Goal: Information Seeking & Learning: Learn about a topic

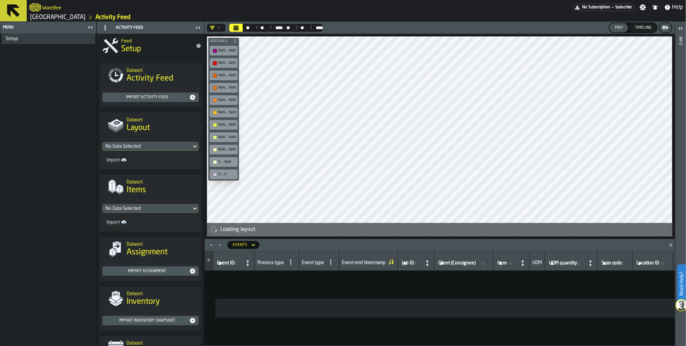
click at [604, 6] on span "No Subscription" at bounding box center [596, 7] width 28 height 5
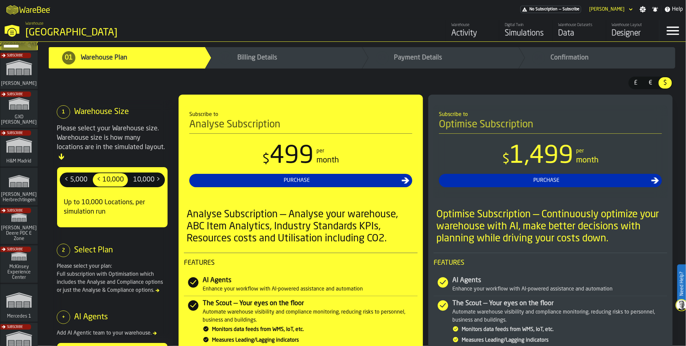
scroll to position [113, 0]
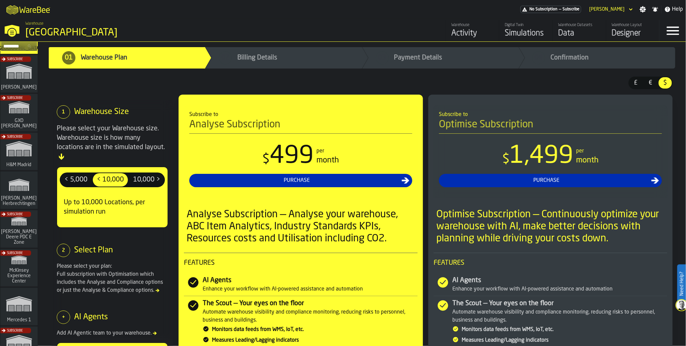
click at [18, 109] on div "Subscribe" at bounding box center [17, 114] width 37 height 39
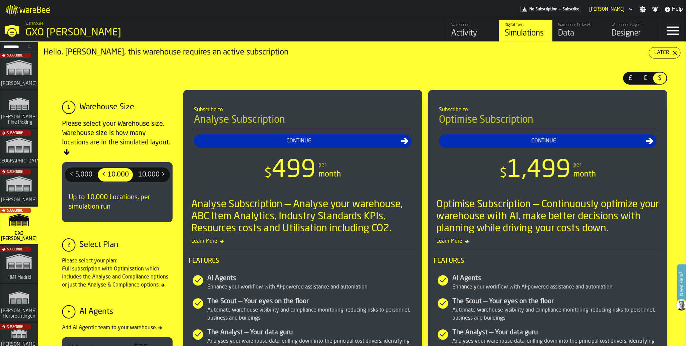
click at [580, 34] on div "Data" at bounding box center [579, 33] width 42 height 11
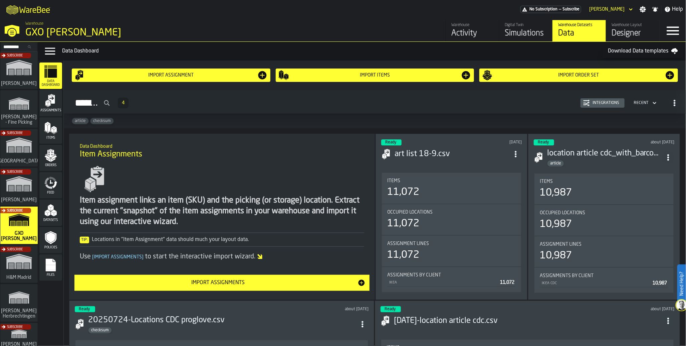
click at [48, 179] on icon "menu Feed" at bounding box center [46, 180] width 5 height 7
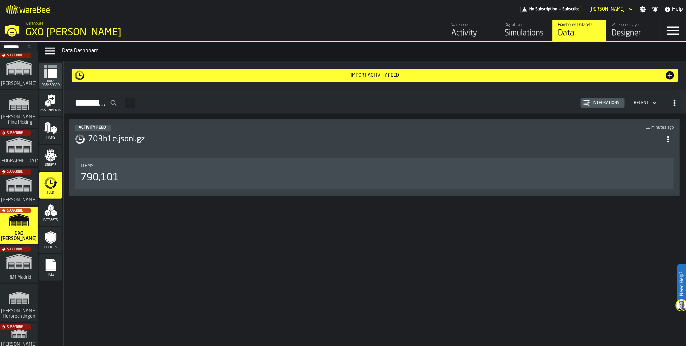
click at [110, 183] on div "790,101" at bounding box center [100, 177] width 38 height 12
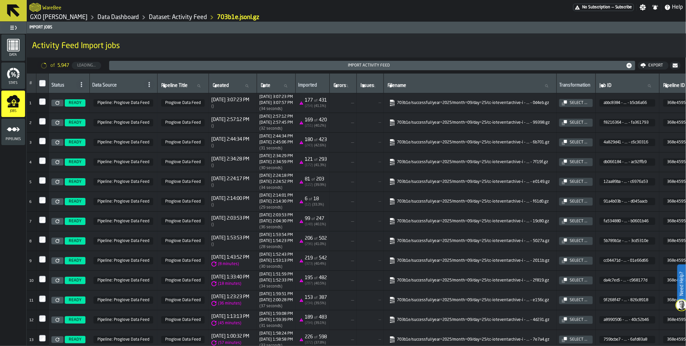
click at [15, 45] on rect "menu Data" at bounding box center [16, 45] width 3 height 1
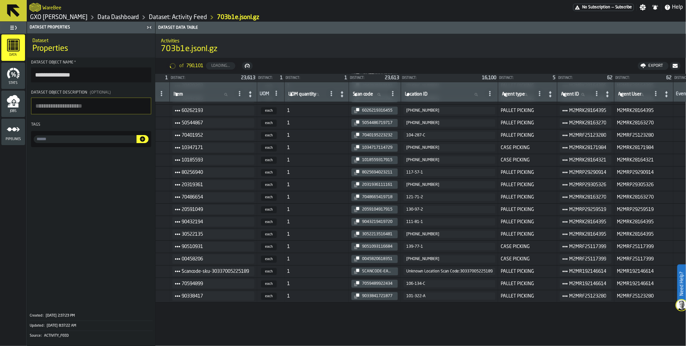
scroll to position [0, 369]
